Goal: Task Accomplishment & Management: Manage account settings

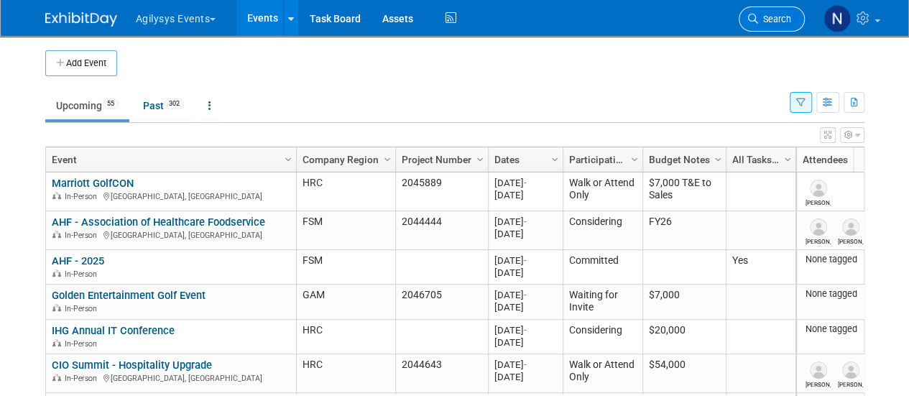
scroll to position [91, 0]
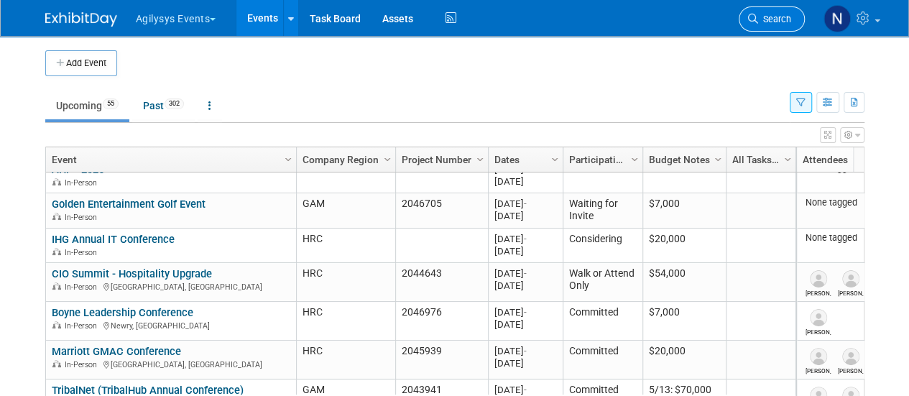
click at [782, 14] on span "Search" at bounding box center [774, 19] width 33 height 11
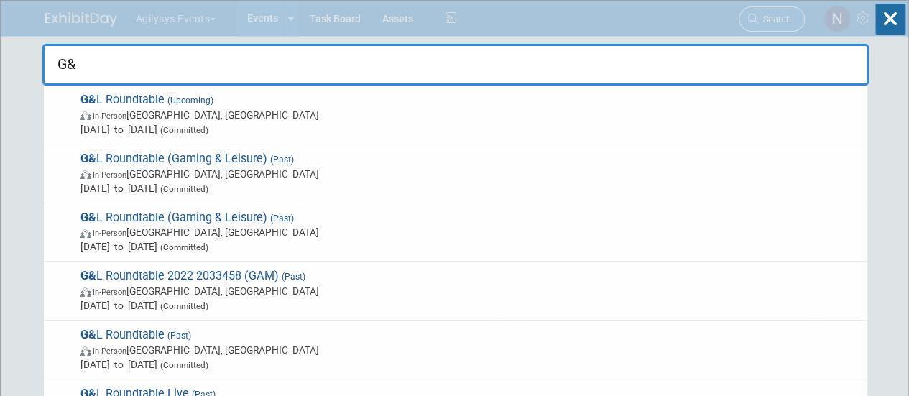
type input "G&L"
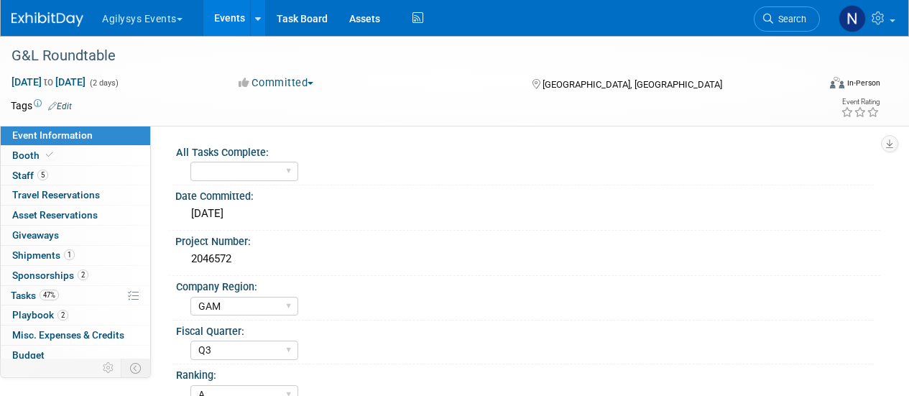
select select "GAM"
select select "Q3"
select select "A"
select select "Yes"
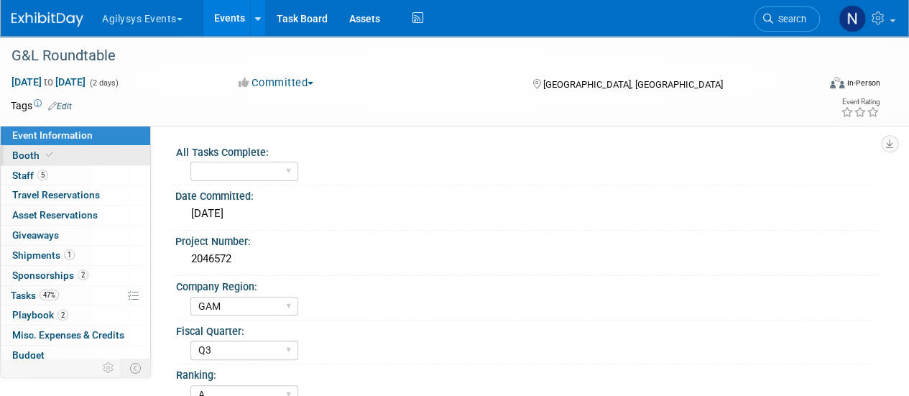
click at [50, 153] on icon at bounding box center [49, 155] width 7 height 8
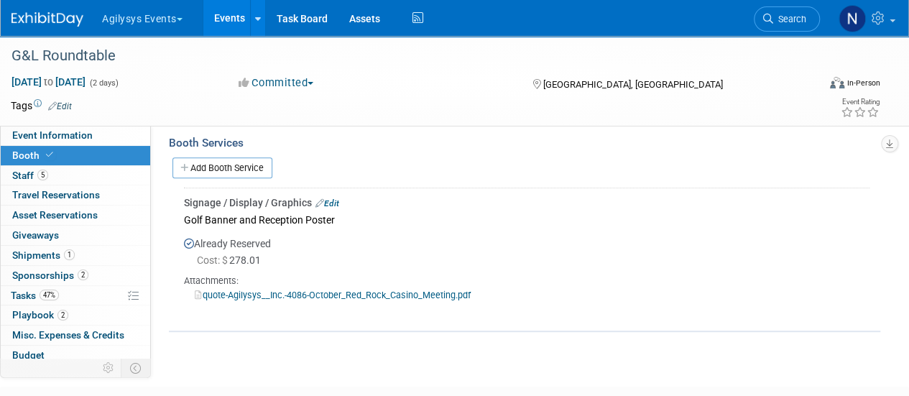
click at [332, 200] on link "Edit" at bounding box center [327, 203] width 24 height 10
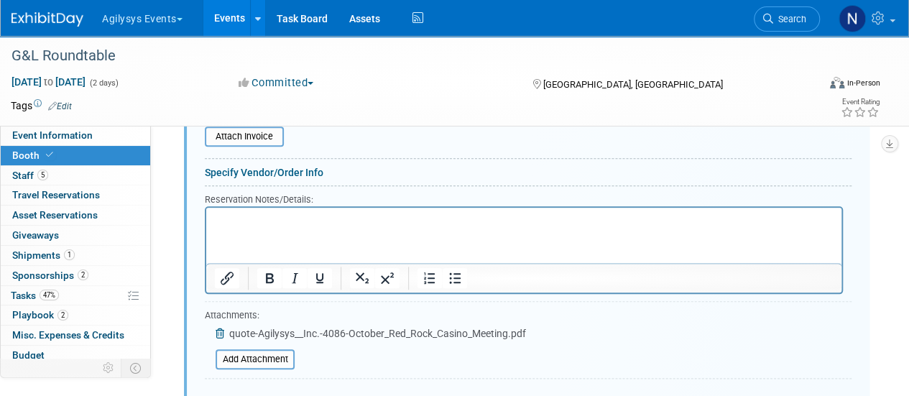
scroll to position [644, 0]
click at [217, 328] on icon at bounding box center [221, 333] width 11 height 10
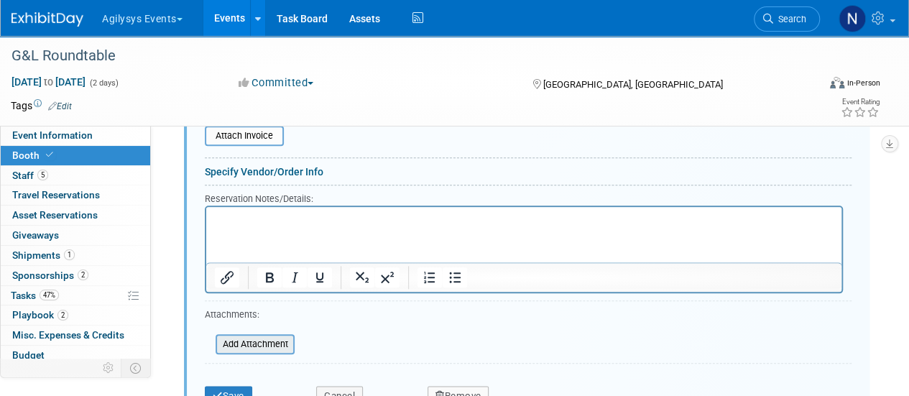
click at [253, 343] on input "file" at bounding box center [207, 344] width 171 height 17
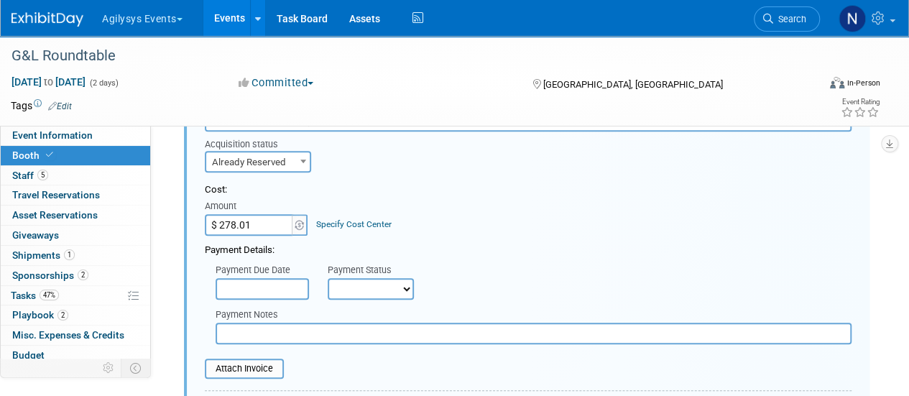
scroll to position [411, 0]
click at [269, 229] on input "$ 278.01" at bounding box center [250, 226] width 90 height 22
type input "$ 323.01"
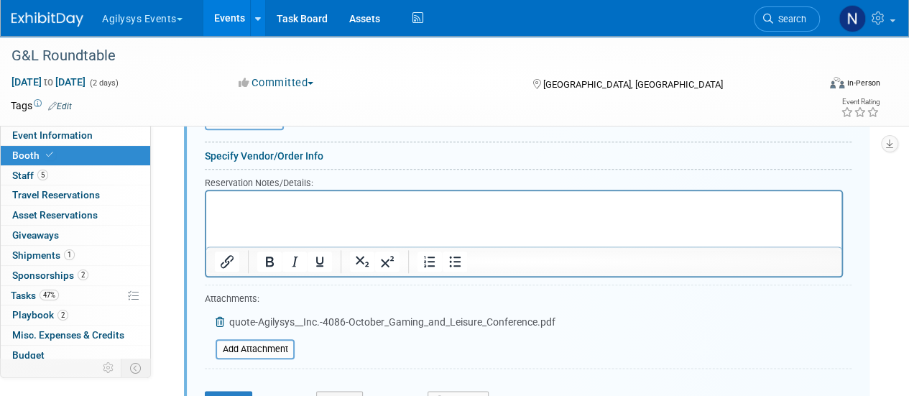
scroll to position [675, 0]
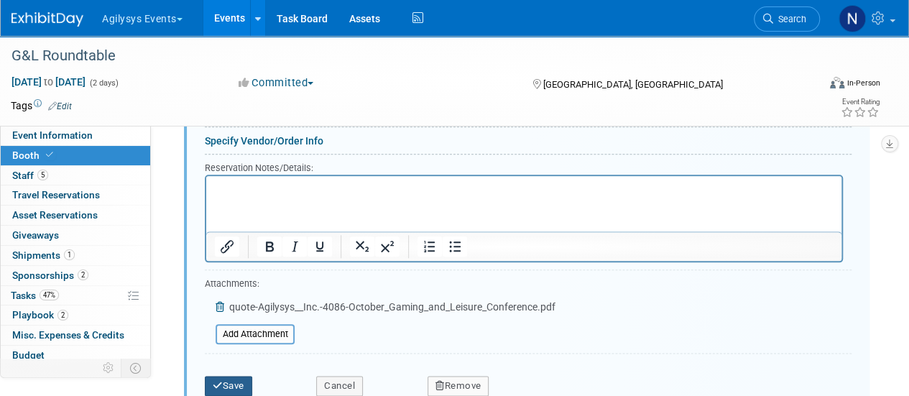
click at [233, 379] on button "Save" at bounding box center [228, 386] width 47 height 20
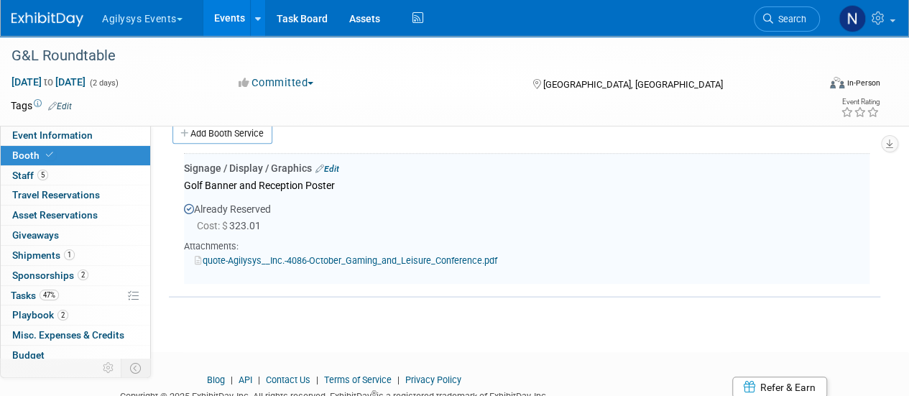
scroll to position [297, 0]
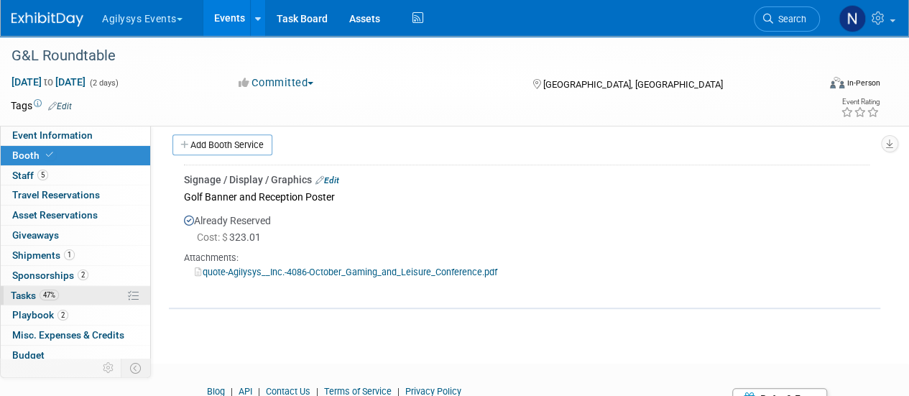
click at [76, 286] on link "47% Tasks 47%" at bounding box center [75, 295] width 149 height 19
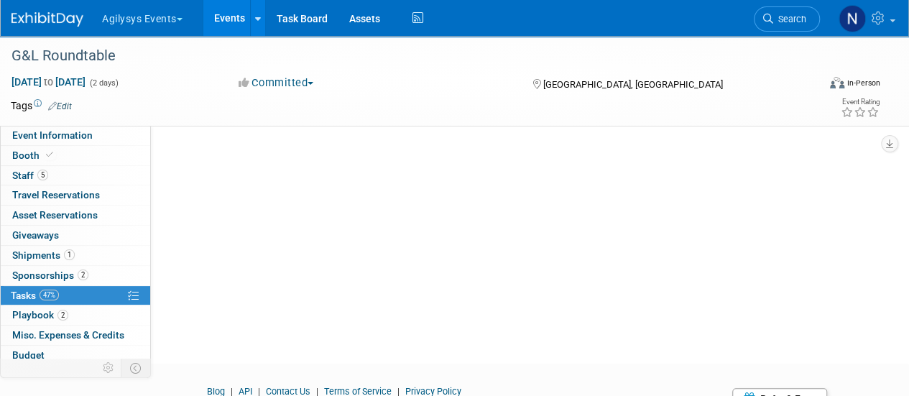
scroll to position [0, 0]
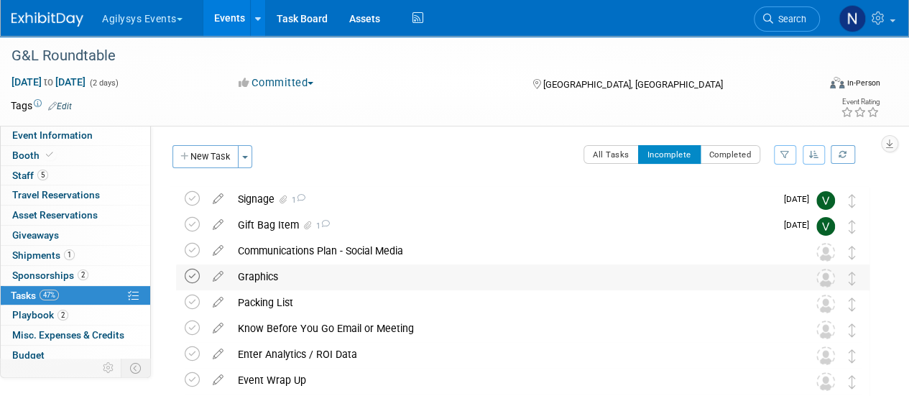
click at [194, 281] on icon at bounding box center [192, 276] width 15 height 15
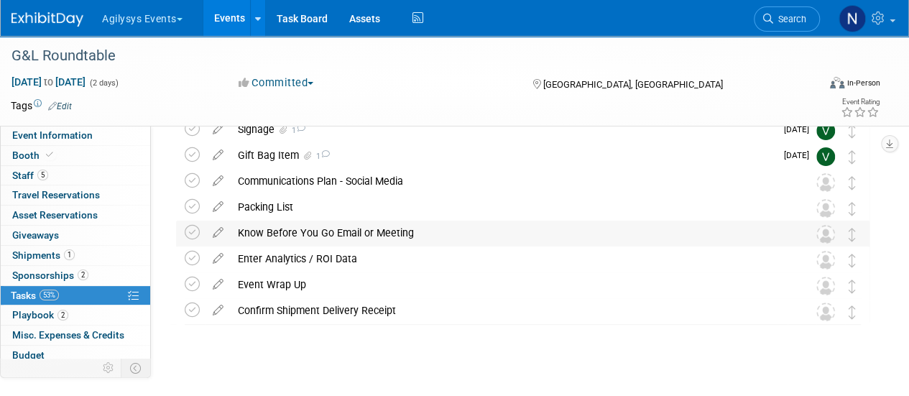
scroll to position [70, 0]
